Goal: Task Accomplishment & Management: Use online tool/utility

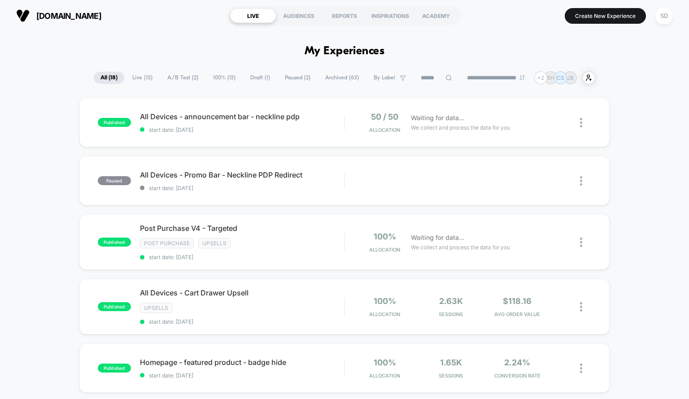
click at [254, 72] on span "Draft ( 1 )" at bounding box center [260, 78] width 33 height 12
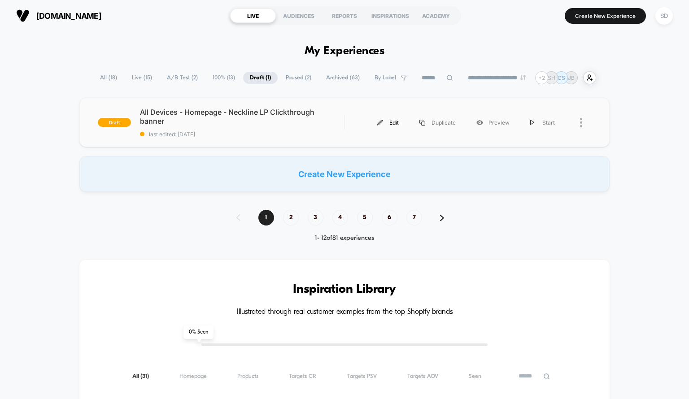
click at [379, 125] on div "Edit" at bounding box center [388, 123] width 42 height 20
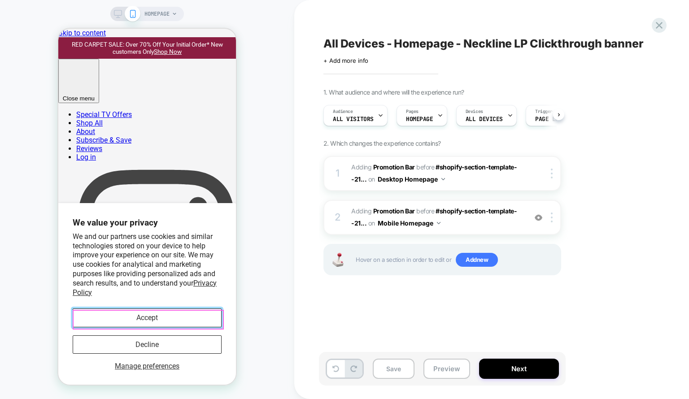
click at [146, 320] on button "Accept" at bounding box center [147, 318] width 149 height 18
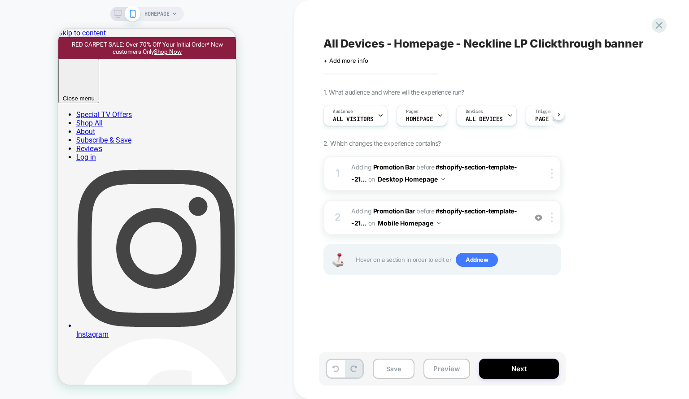
click at [121, 13] on rect at bounding box center [118, 12] width 8 height 5
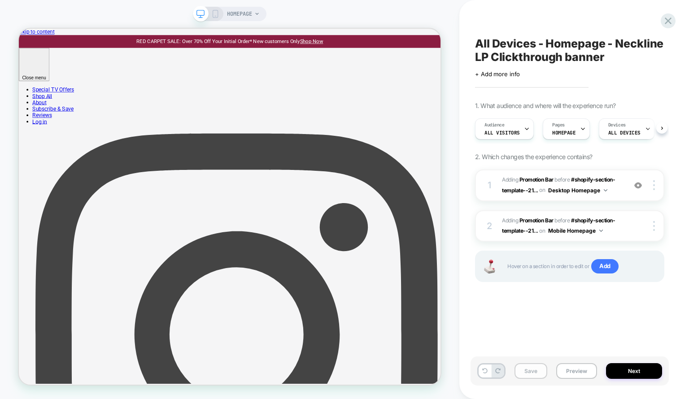
click at [524, 373] on button "Save" at bounding box center [531, 371] width 33 height 16
click at [612, 198] on div "1 #_loomi_addon_1759262112719 Adding Promotion Bar BEFORE #shopify-section-temp…" at bounding box center [569, 186] width 189 height 32
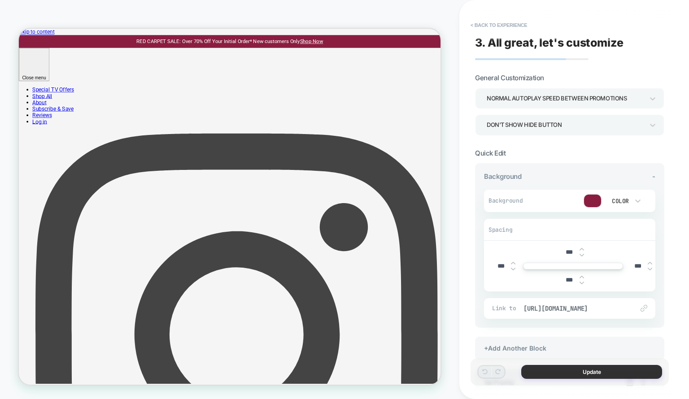
click at [574, 374] on button "Update" at bounding box center [591, 372] width 141 height 14
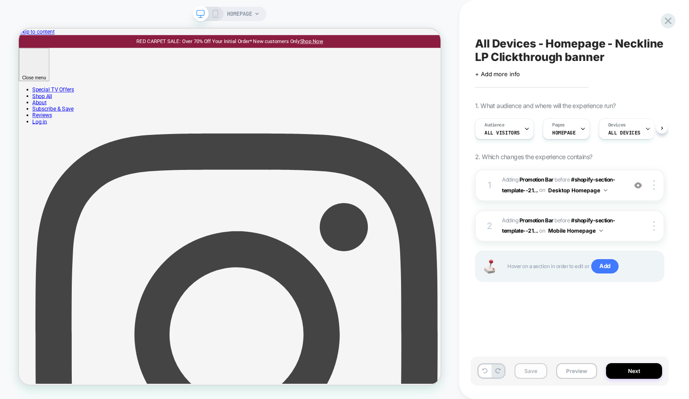
click at [525, 374] on button "Save" at bounding box center [531, 371] width 33 height 16
click at [643, 372] on button "Next" at bounding box center [634, 371] width 56 height 16
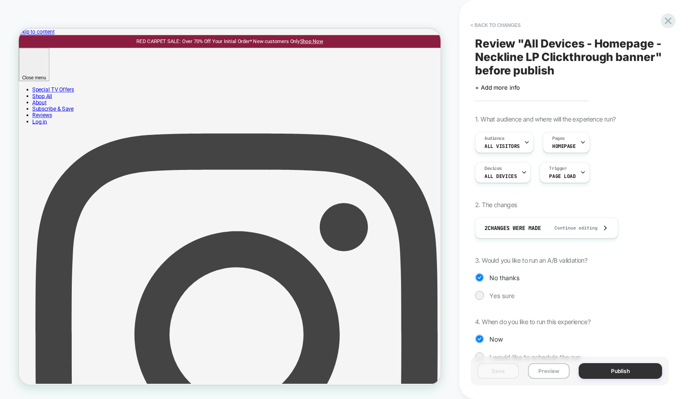
click at [620, 372] on button "Publish" at bounding box center [620, 371] width 83 height 16
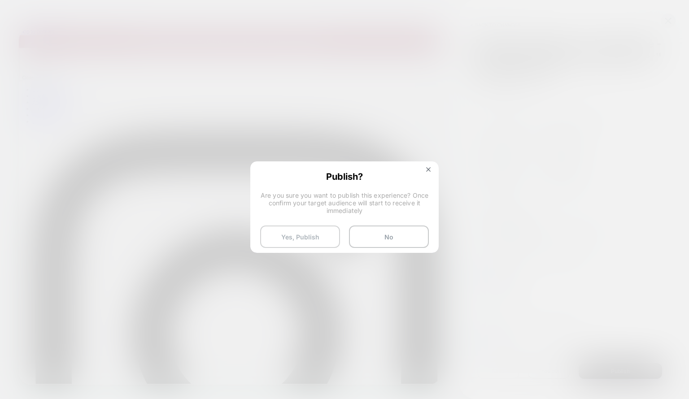
click at [328, 230] on button "Yes, Publish" at bounding box center [300, 237] width 80 height 22
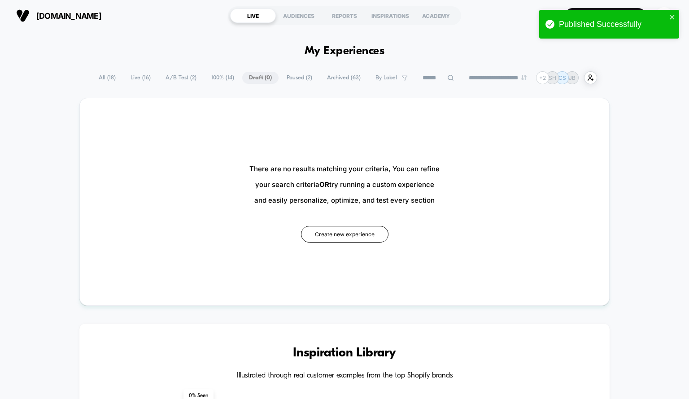
click at [99, 79] on span "All ( 18 )" at bounding box center [107, 78] width 31 height 12
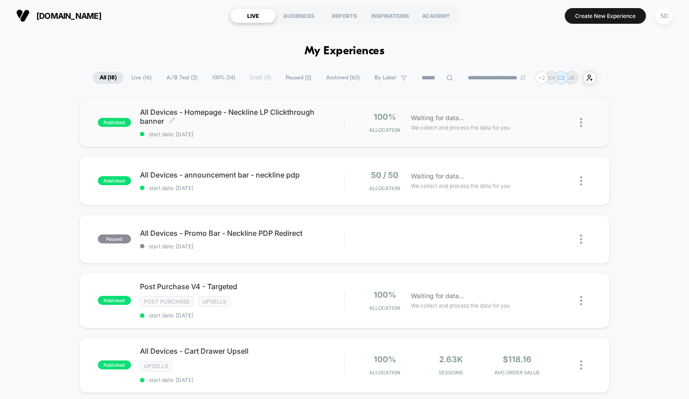
click at [343, 118] on span "All Devices - Homepage - Neckline LP Clickthrough banner Click to edit experien…" at bounding box center [242, 117] width 205 height 18
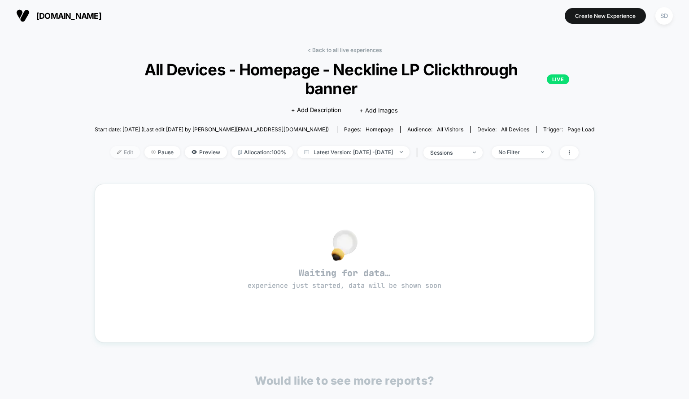
click at [110, 148] on span "Edit" at bounding box center [125, 152] width 30 height 12
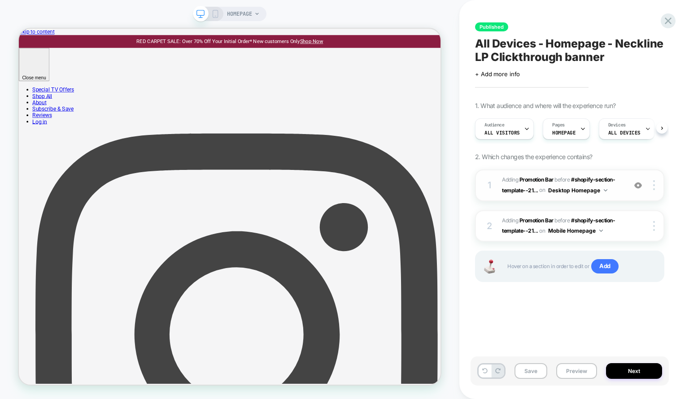
click at [622, 193] on div "1 #_loomi_addon_1759262112719 Adding Promotion Bar BEFORE #shopify-section-temp…" at bounding box center [569, 186] width 189 height 32
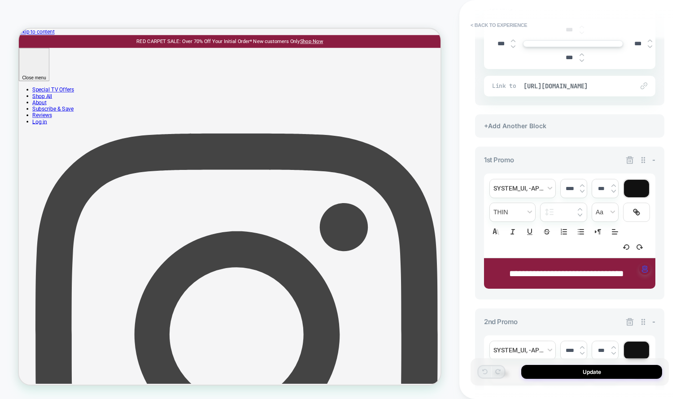
scroll to position [255, 0]
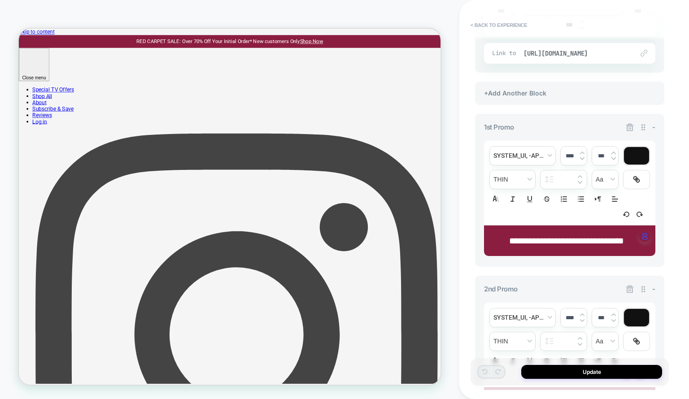
click at [509, 242] on span "**********" at bounding box center [566, 240] width 115 height 9
type input "****"
click at [509, 242] on span "**********" at bounding box center [566, 240] width 115 height 9
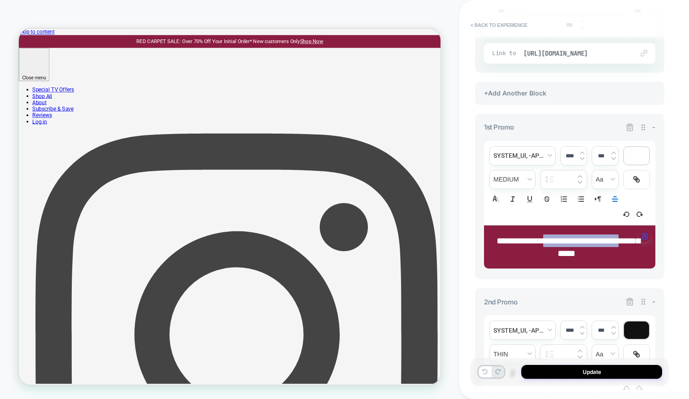
drag, startPoint x: 546, startPoint y: 251, endPoint x: 553, endPoint y: 235, distance: 18.1
click at [553, 236] on span "**********" at bounding box center [569, 247] width 144 height 22
drag, startPoint x: 544, startPoint y: 234, endPoint x: 494, endPoint y: 222, distance: 52.0
click at [477, 239] on div "**********" at bounding box center [569, 197] width 189 height 166
click at [535, 188] on div "**********" at bounding box center [569, 183] width 171 height 84
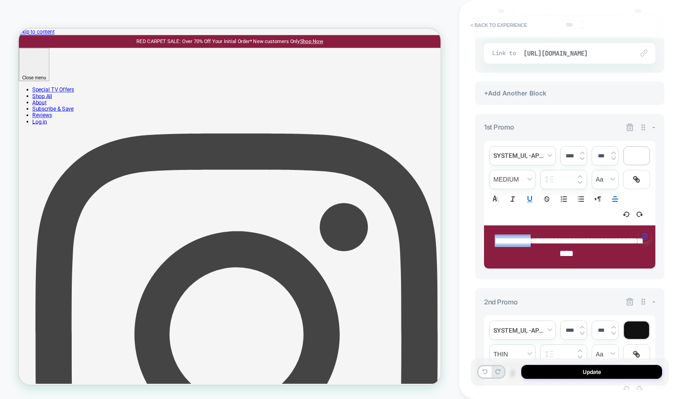
click at [530, 197] on icon "Underline" at bounding box center [530, 199] width 8 height 8
click at [546, 236] on span "**********" at bounding box center [586, 247] width 111 height 22
click at [581, 370] on button "Update" at bounding box center [591, 372] width 141 height 14
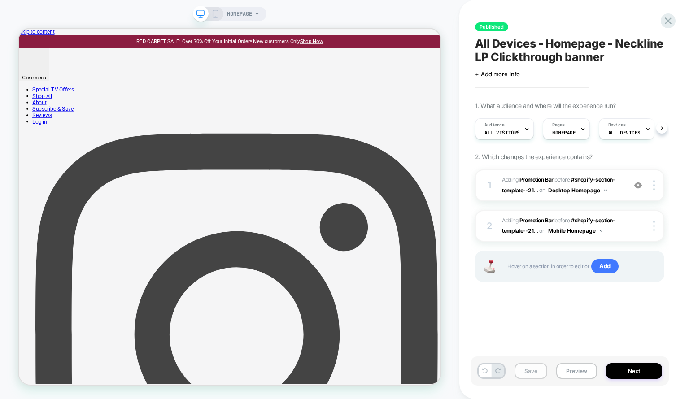
click at [530, 372] on button "Save" at bounding box center [531, 371] width 33 height 16
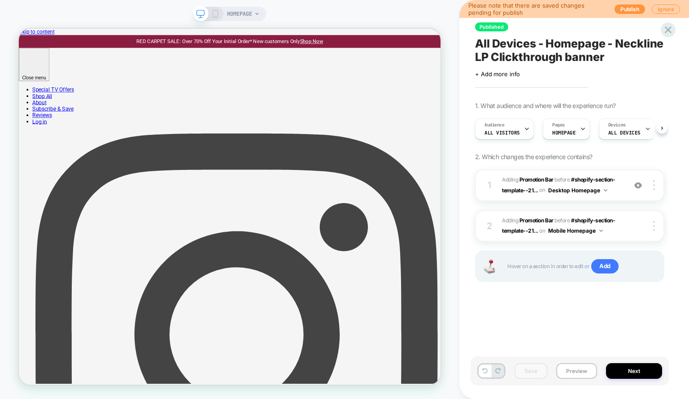
click at [210, 11] on div at bounding box center [208, 14] width 23 height 8
click at [215, 12] on icon at bounding box center [215, 14] width 8 height 8
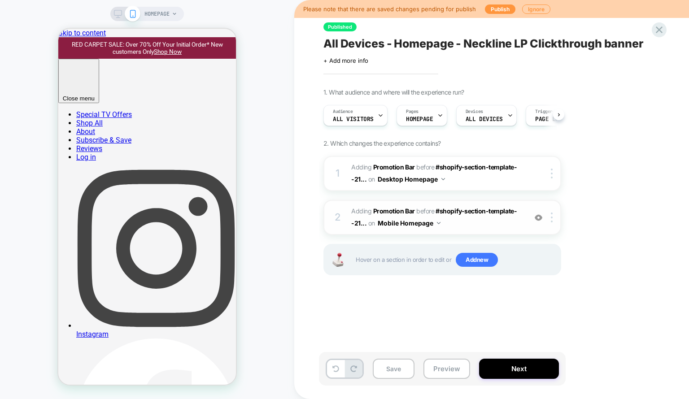
click at [481, 230] on div "2 #_loomi_addon_1759266636500 Adding Promotion Bar BEFORE #shopify-section-temp…" at bounding box center [443, 217] width 238 height 35
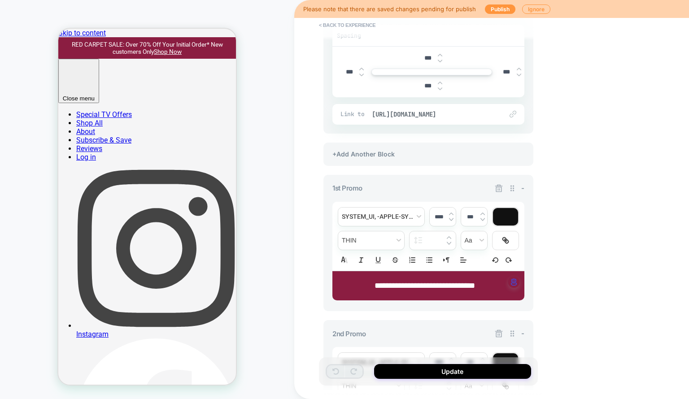
scroll to position [195, 0]
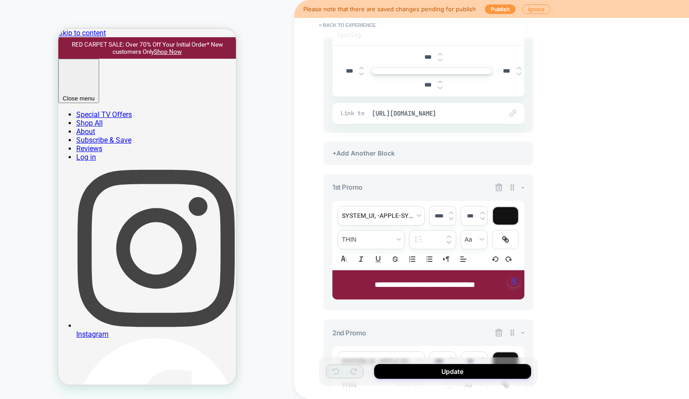
click at [342, 283] on p "**********" at bounding box center [424, 286] width 167 height 12
type input "****"
drag, startPoint x: 393, startPoint y: 282, endPoint x: 336, endPoint y: 283, distance: 57.0
click at [336, 283] on div "**********" at bounding box center [429, 286] width 192 height 30
click at [377, 262] on rect "Underline" at bounding box center [378, 262] width 5 height 0
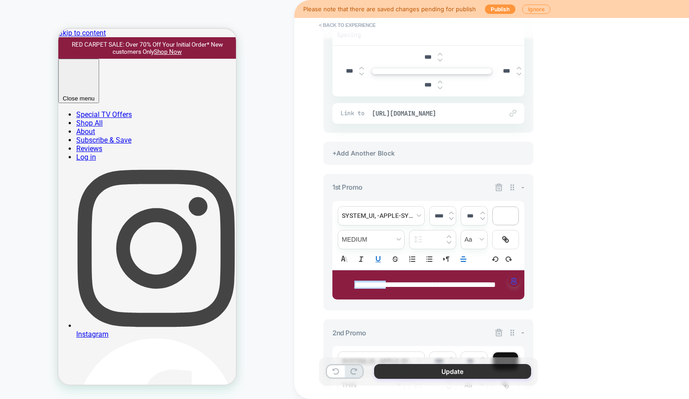
click at [420, 375] on button "Update" at bounding box center [452, 371] width 157 height 15
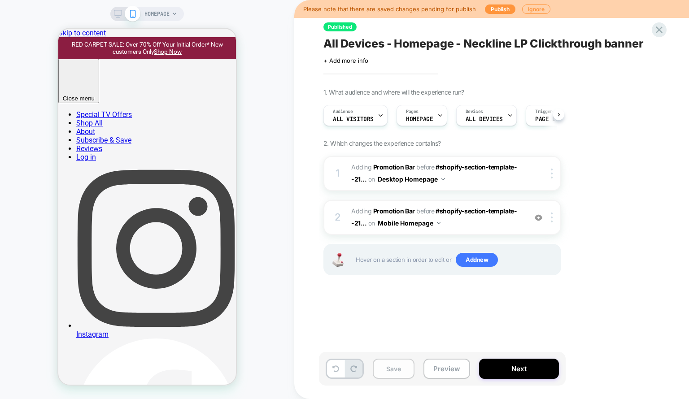
scroll to position [0, 0]
click at [395, 367] on button "Save" at bounding box center [394, 369] width 42 height 20
click at [503, 9] on button "Publish" at bounding box center [500, 8] width 31 height 9
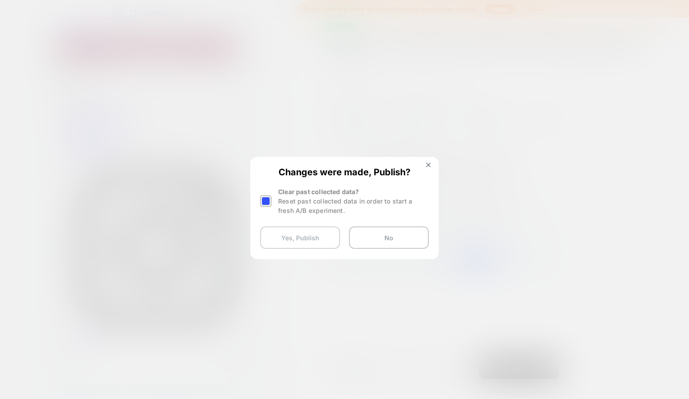
click at [307, 228] on button "Yes, Publish" at bounding box center [300, 238] width 80 height 22
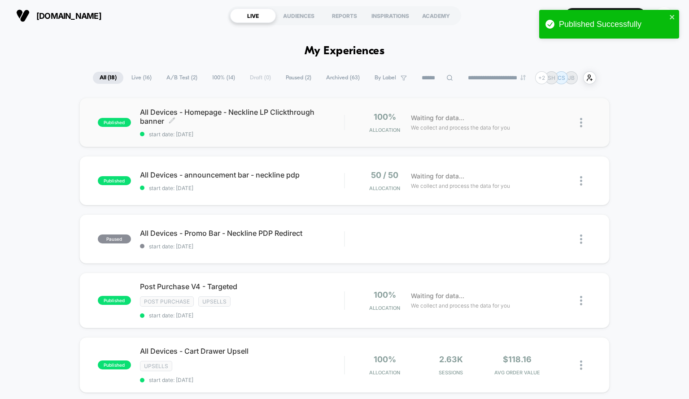
click at [334, 120] on span "All Devices - Homepage - Neckline LP Clickthrough banner Click to edit experien…" at bounding box center [242, 117] width 205 height 18
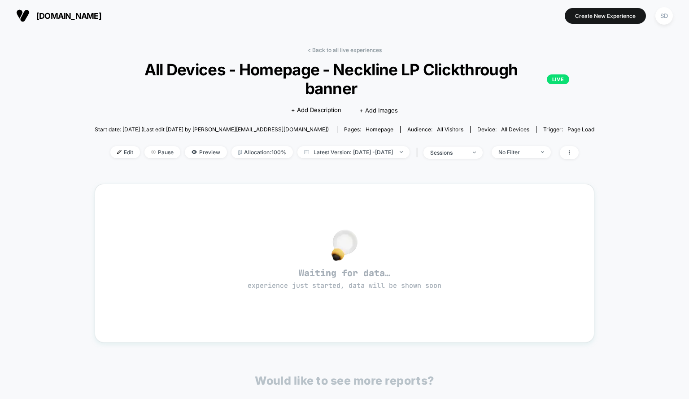
click at [108, 163] on div "< Back to all live experiences All Devices - Homepage - Neckline LP Clickthroug…" at bounding box center [345, 109] width 500 height 124
click at [110, 157] on span "Edit" at bounding box center [125, 152] width 30 height 12
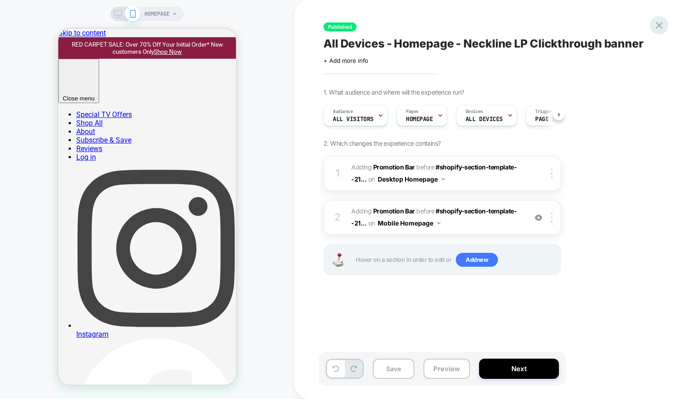
click at [654, 27] on icon at bounding box center [659, 25] width 12 height 12
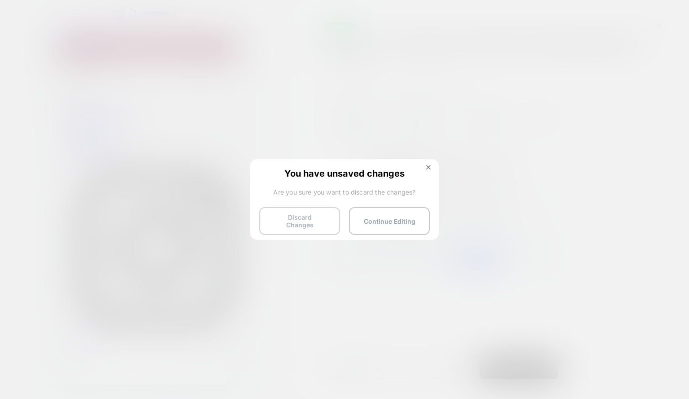
click at [319, 217] on button "Discard Changes" at bounding box center [299, 221] width 81 height 28
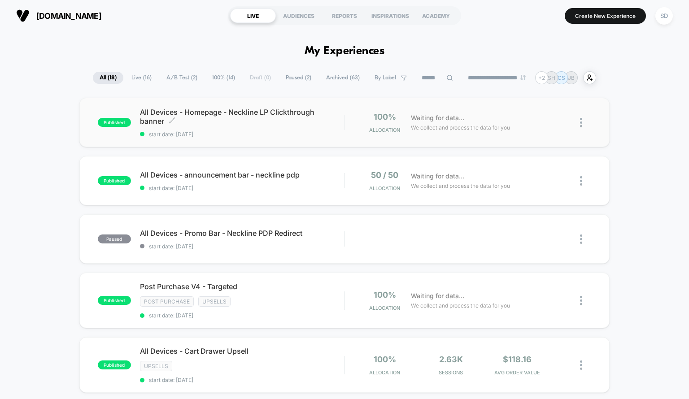
click at [307, 133] on span "start date: [DATE]" at bounding box center [242, 134] width 205 height 7
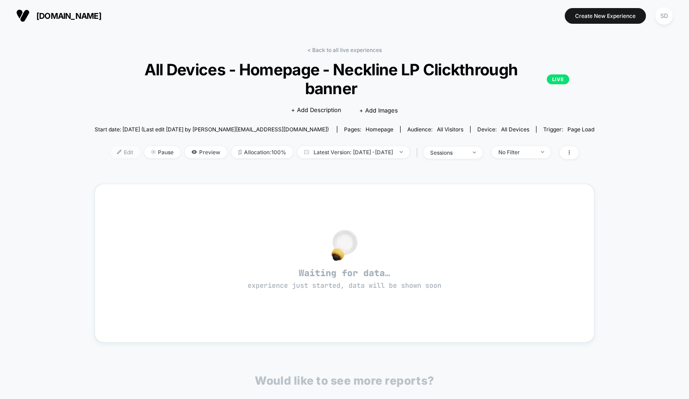
click at [110, 148] on span "Edit" at bounding box center [125, 152] width 30 height 12
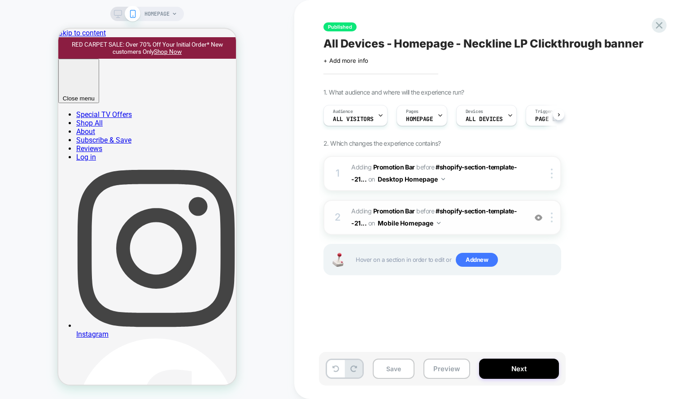
click at [456, 229] on div "2 #_loomi_addon_1759266636500 Adding Promotion Bar BEFORE #shopify-section-temp…" at bounding box center [443, 217] width 238 height 35
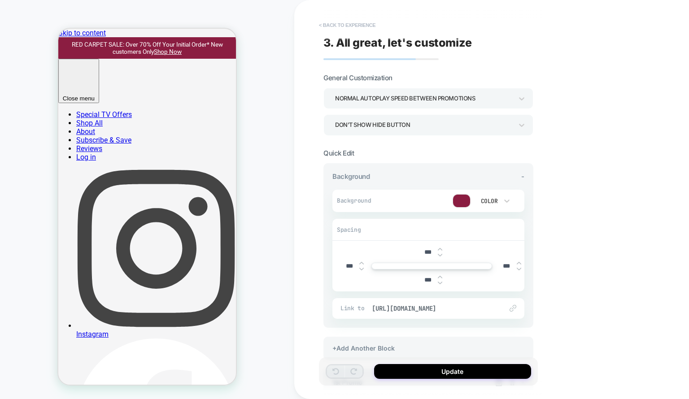
click at [332, 24] on button "< Back to experience" at bounding box center [348, 25] width 66 height 14
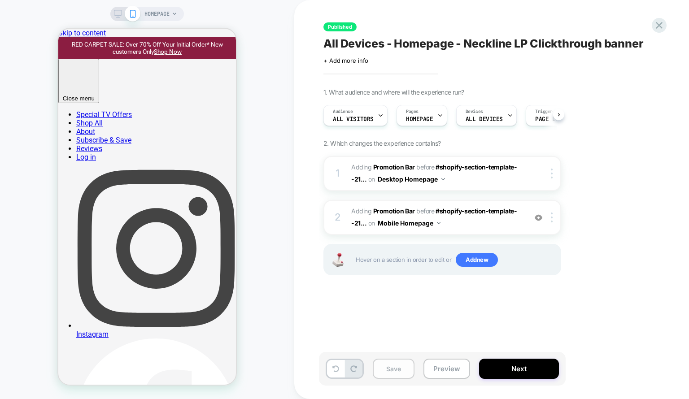
click at [386, 370] on button "Save" at bounding box center [394, 369] width 42 height 20
click at [663, 22] on icon at bounding box center [659, 25] width 12 height 12
